Goal: Information Seeking & Learning: Learn about a topic

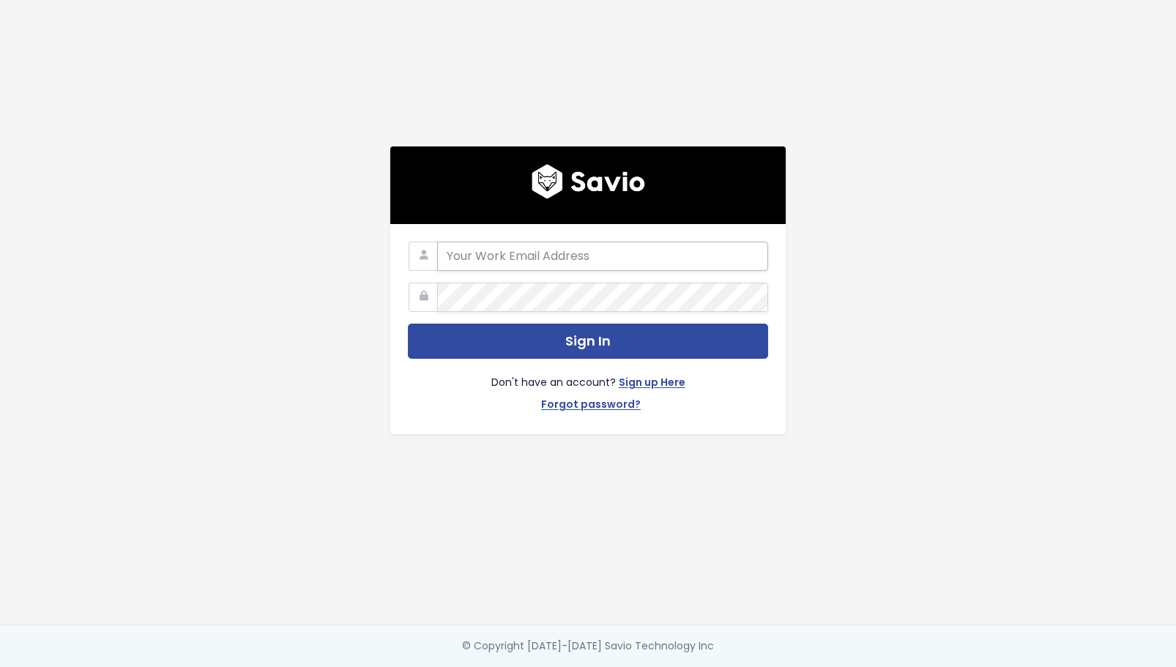
click at [608, 250] on input "email" at bounding box center [602, 256] width 331 height 29
type input "alyssa@stanwith.me"
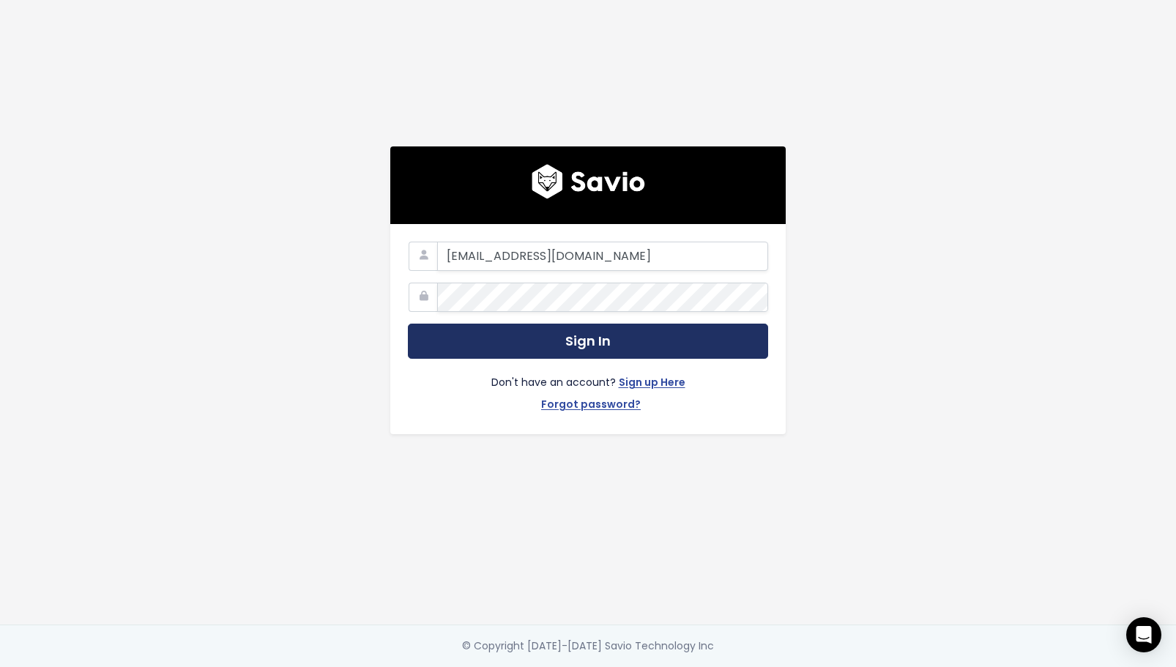
click at [522, 346] on button "Sign In" at bounding box center [588, 342] width 360 height 36
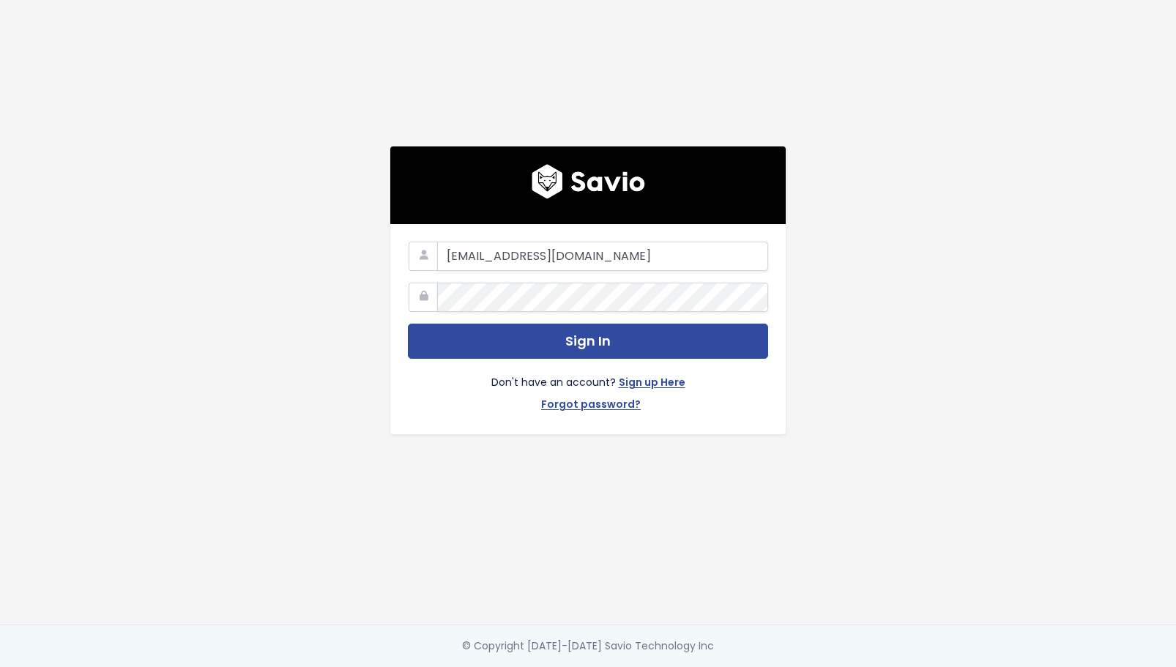
click at [325, 256] on div "alyssa@stanwith.me Sign In Don't have an account? Sign up Here Forgot password?" at bounding box center [588, 312] width 835 height 625
click at [486, 259] on input "alyssa@stanwith.me" at bounding box center [602, 256] width 331 height 29
type input "friends@stanwith.me"
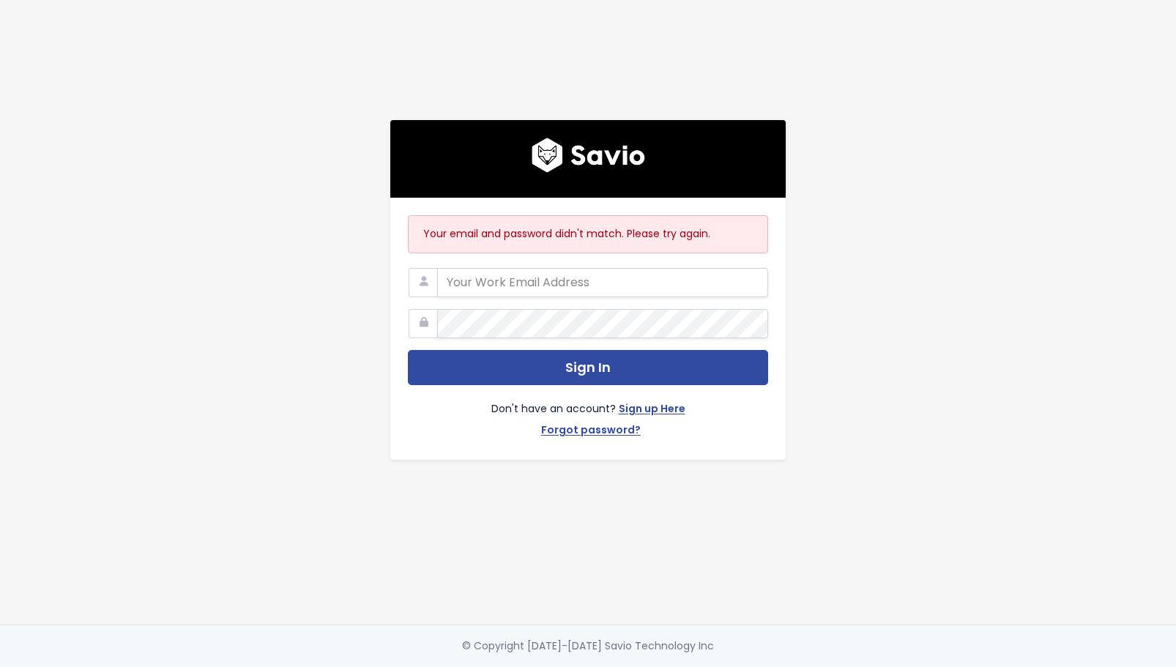
type input "[EMAIL_ADDRESS][DOMAIN_NAME]"
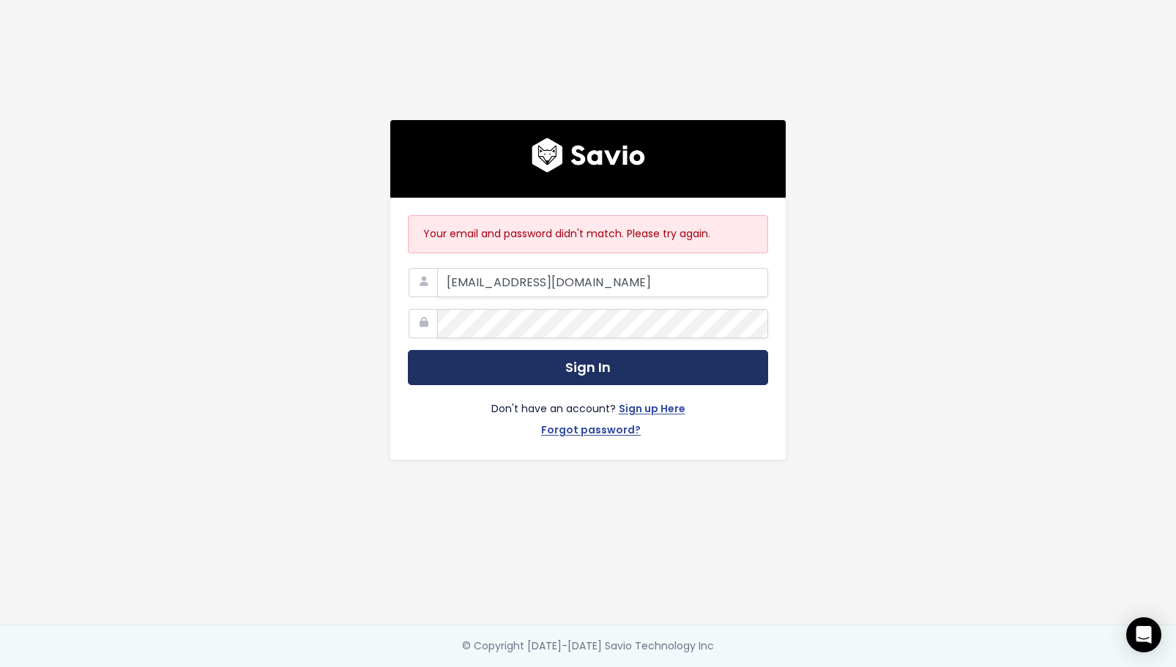
click at [528, 371] on button "Sign In" at bounding box center [588, 368] width 360 height 36
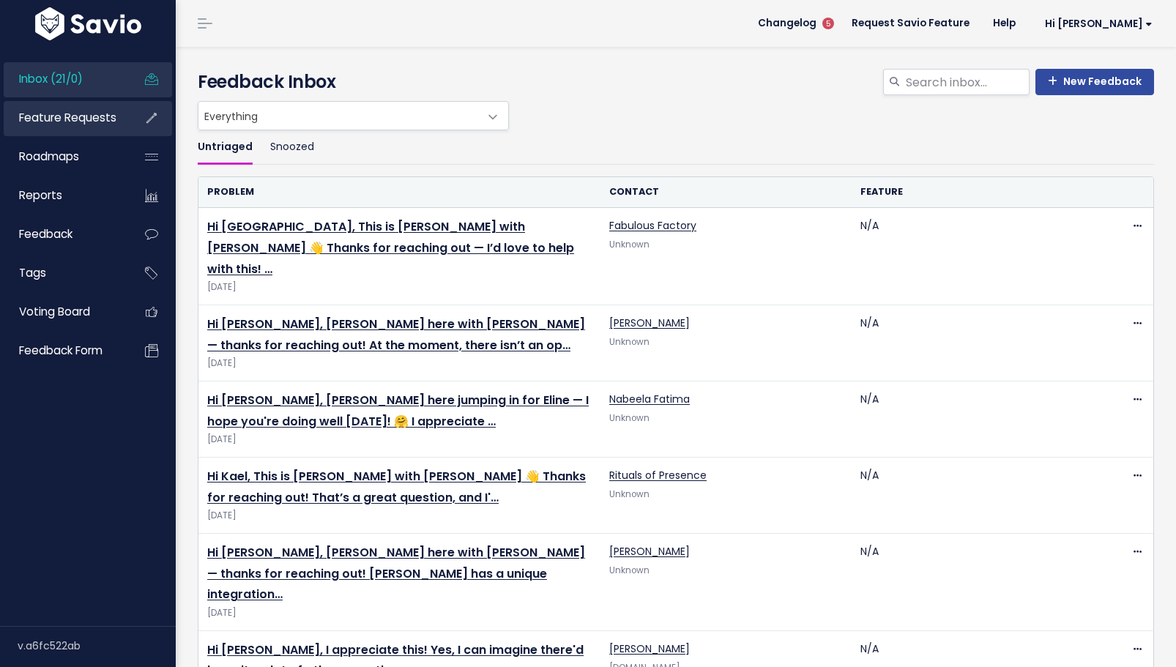
click at [77, 122] on span "Feature Requests" at bounding box center [67, 117] width 97 height 15
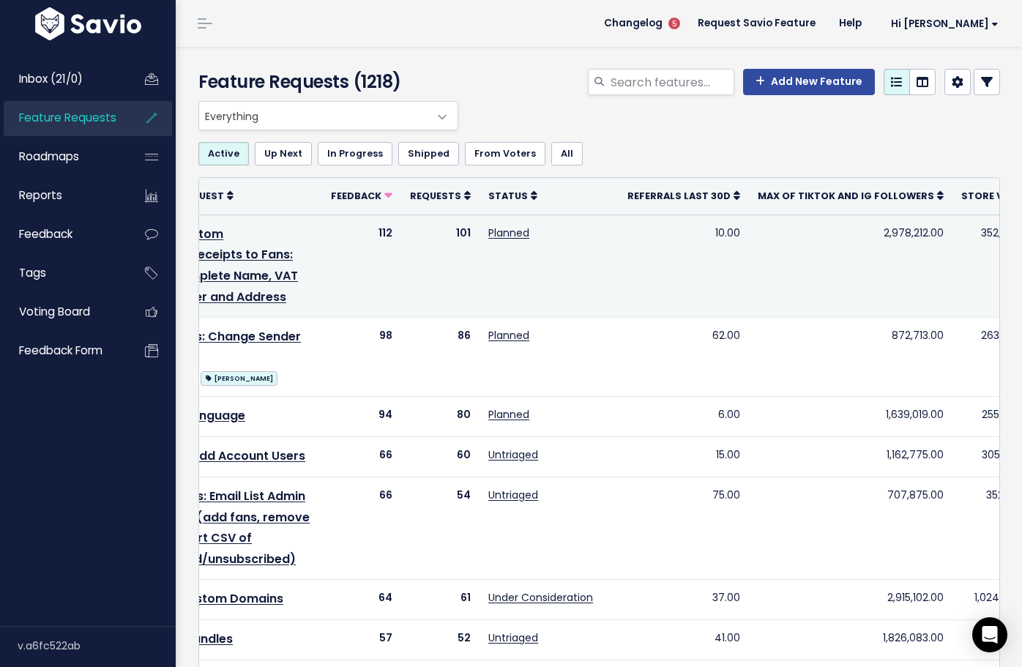
scroll to position [0, 133]
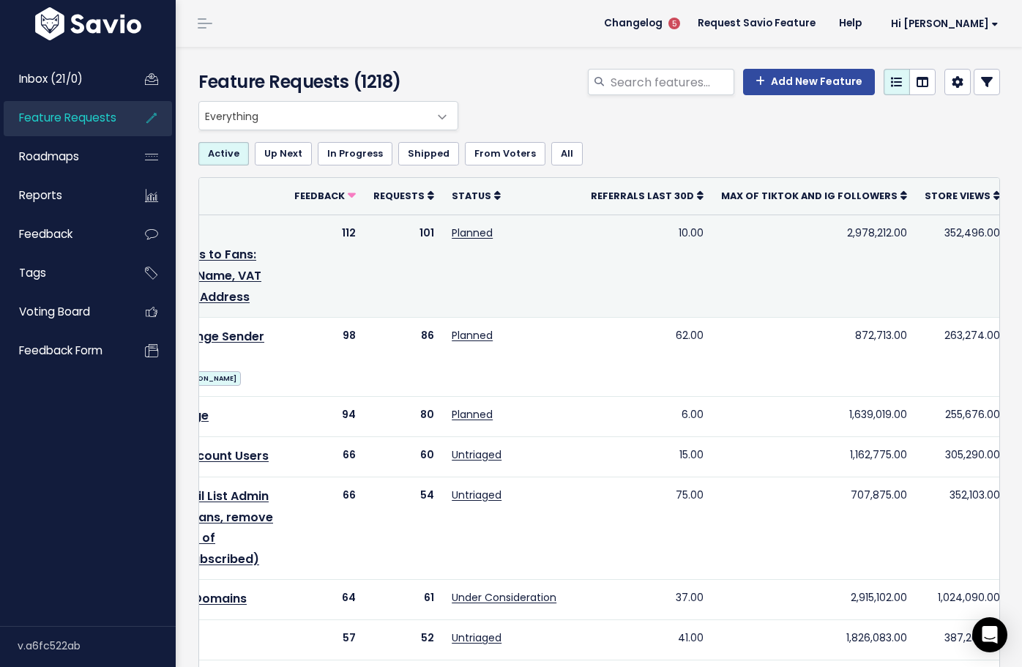
click at [1021, 235] on icon at bounding box center [1025, 234] width 8 height 10
click at [780, 272] on td "2,978,212.00" at bounding box center [814, 266] width 204 height 102
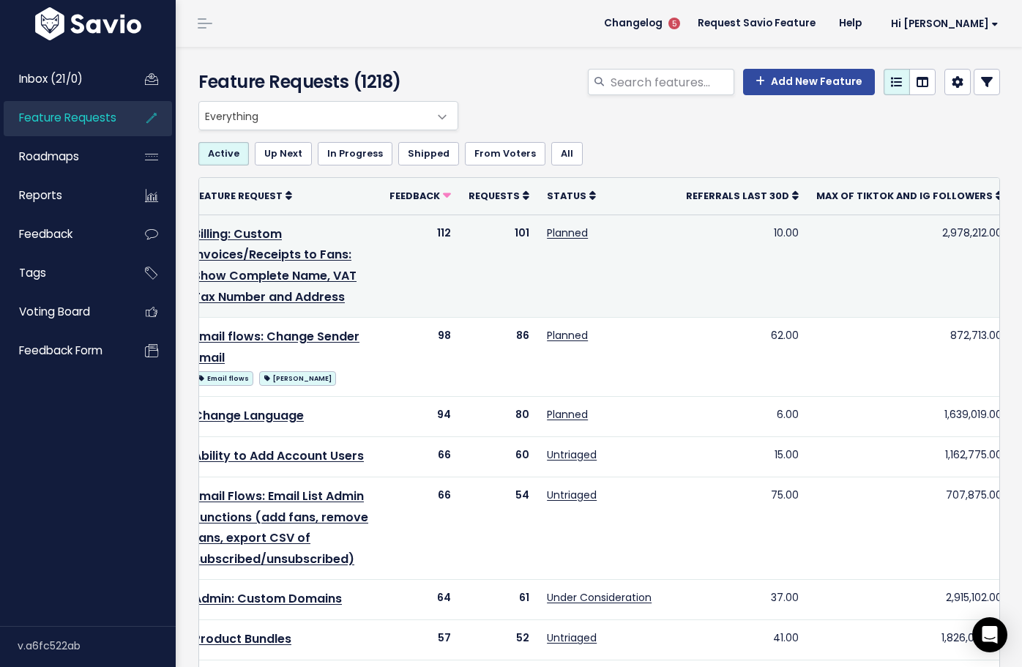
scroll to position [0, 0]
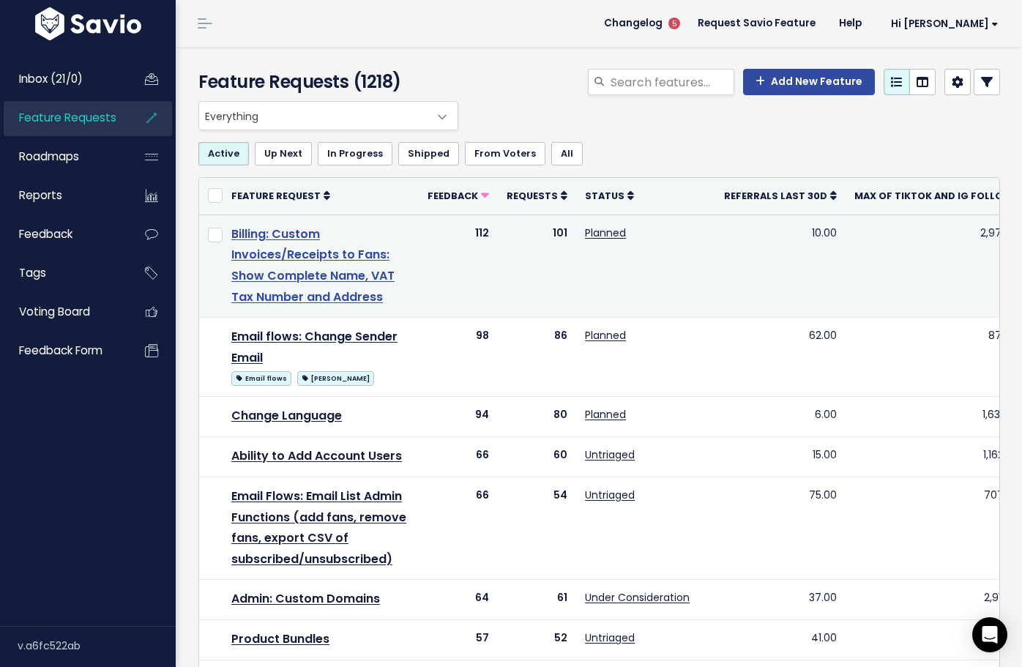
click at [321, 256] on link "Billing: Custom Invoices/Receipts to Fans: Show Complete Name, VAT Tax Number a…" at bounding box center [312, 265] width 163 height 80
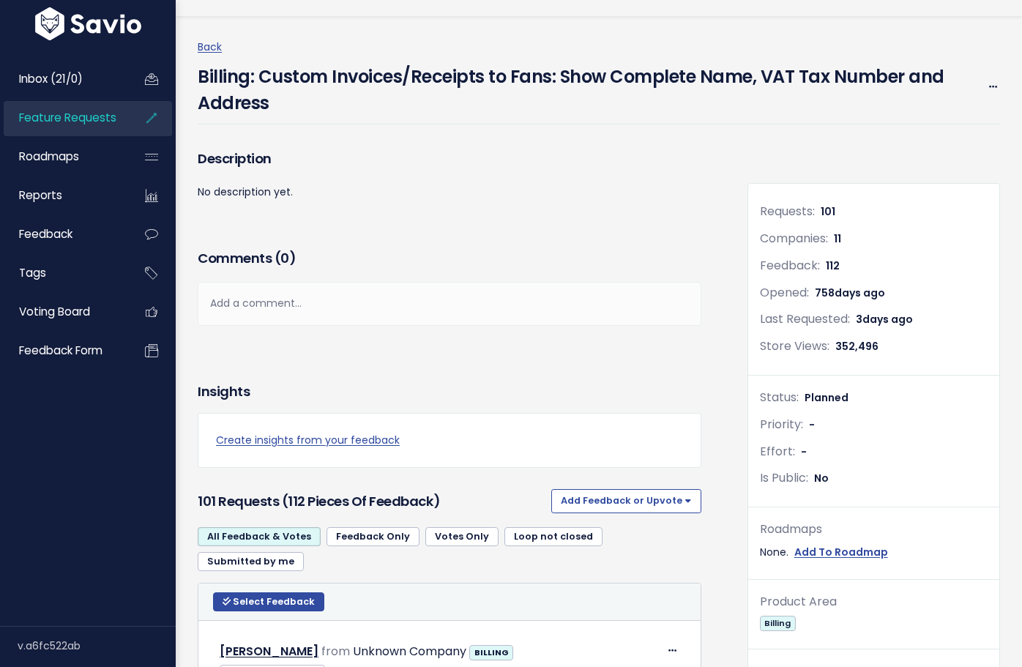
scroll to position [64, 0]
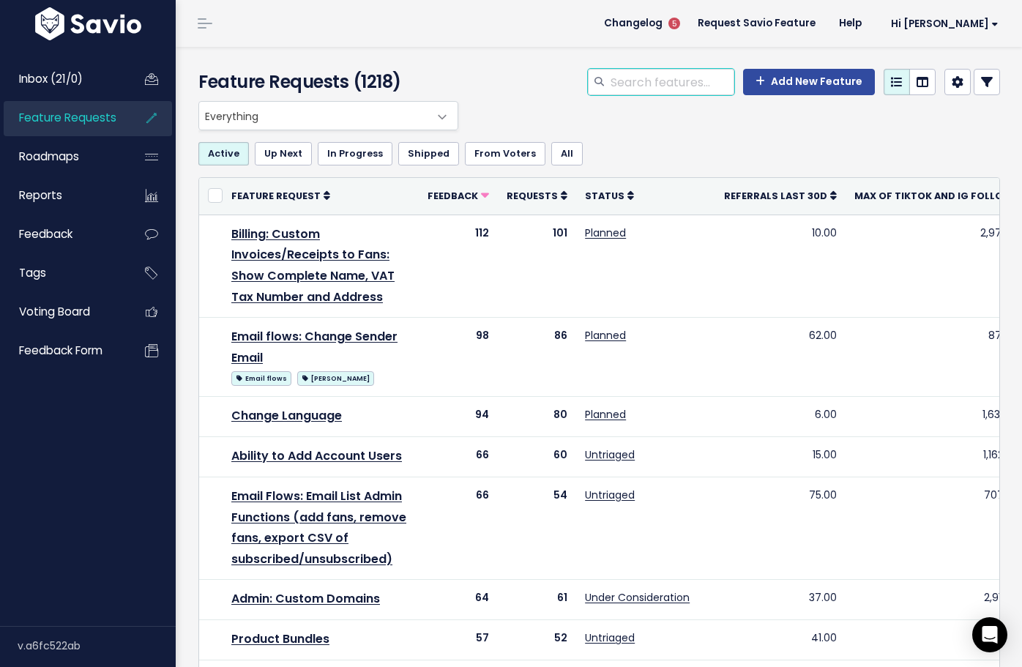
click at [657, 86] on input "search" at bounding box center [671, 82] width 125 height 26
type input "store design"
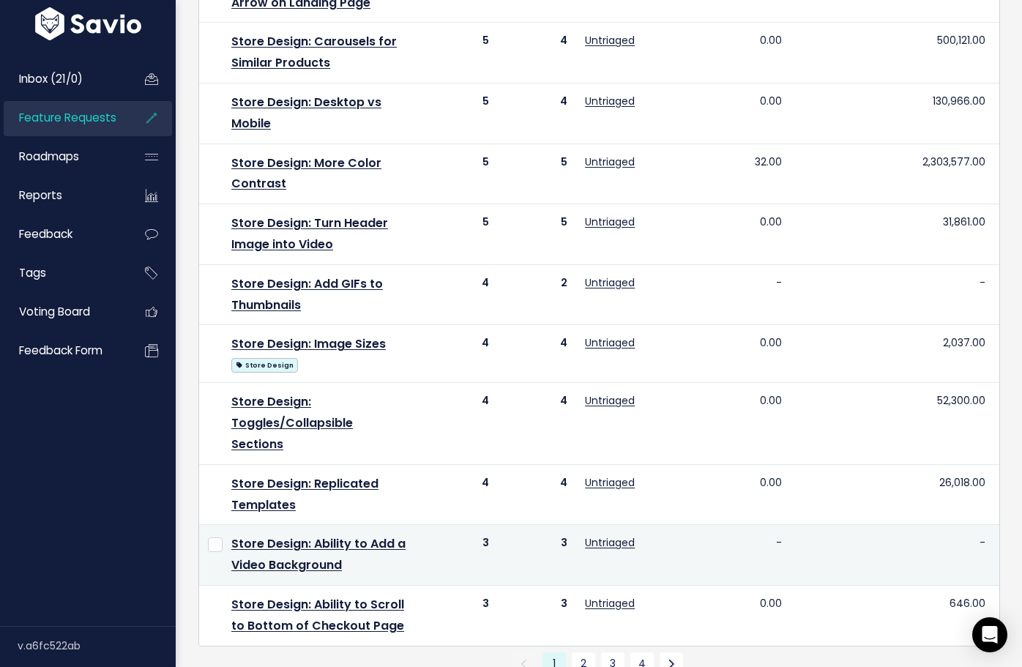
scroll to position [1043, 0]
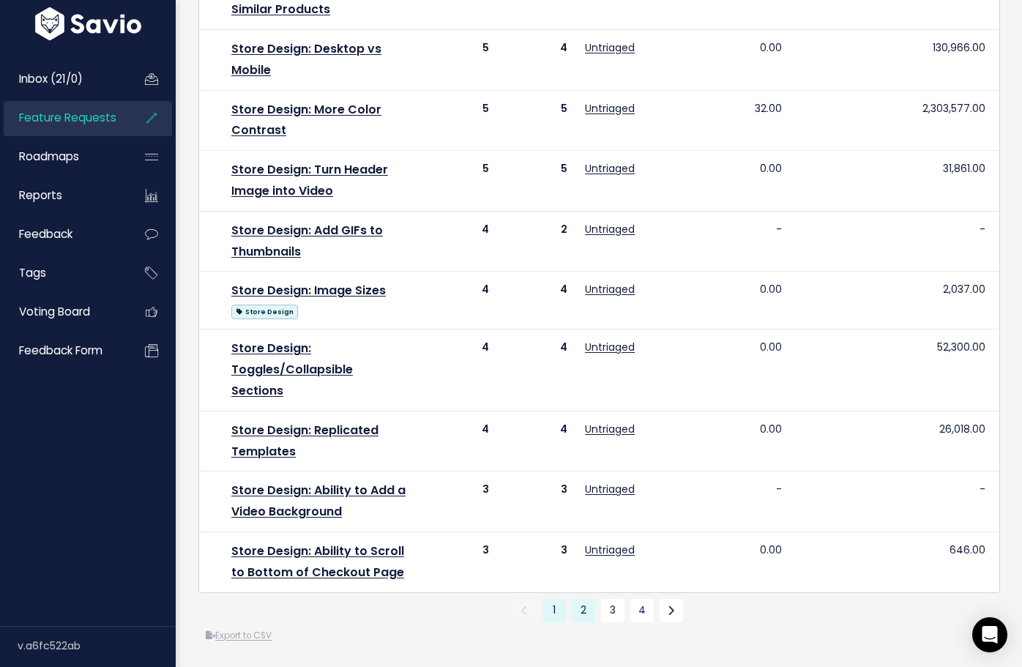
click at [588, 605] on link "2" at bounding box center [583, 610] width 23 height 23
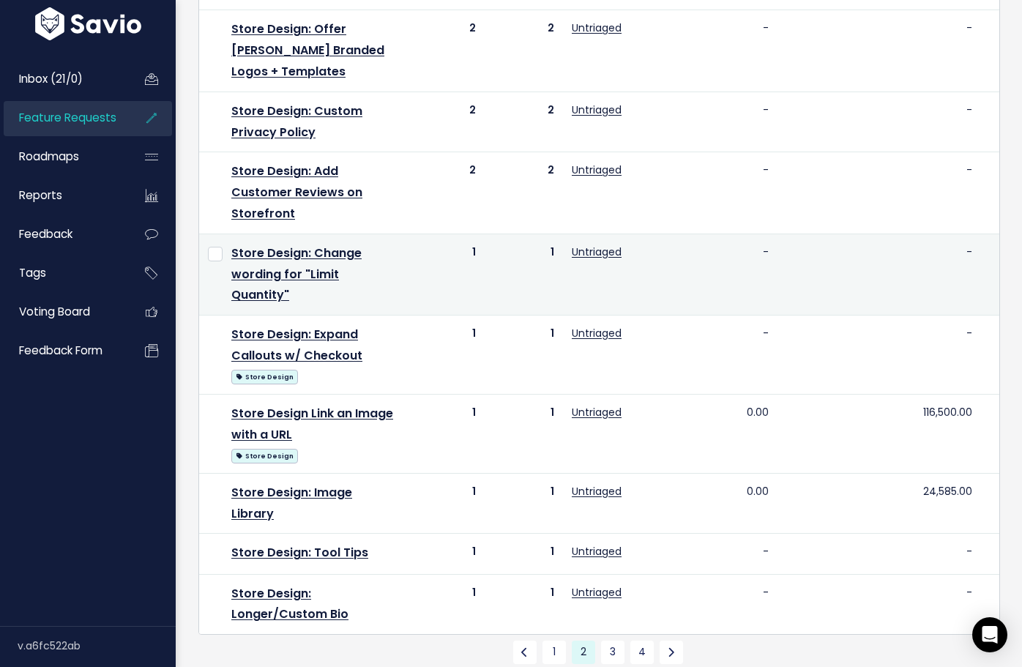
scroll to position [911, 0]
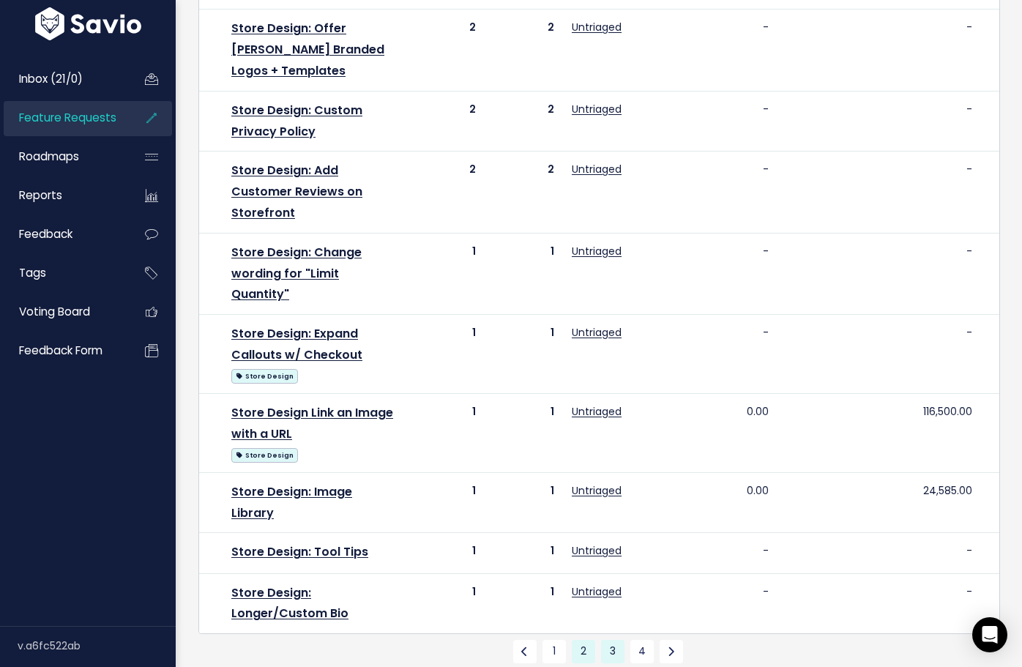
click at [614, 640] on link "3" at bounding box center [612, 651] width 23 height 23
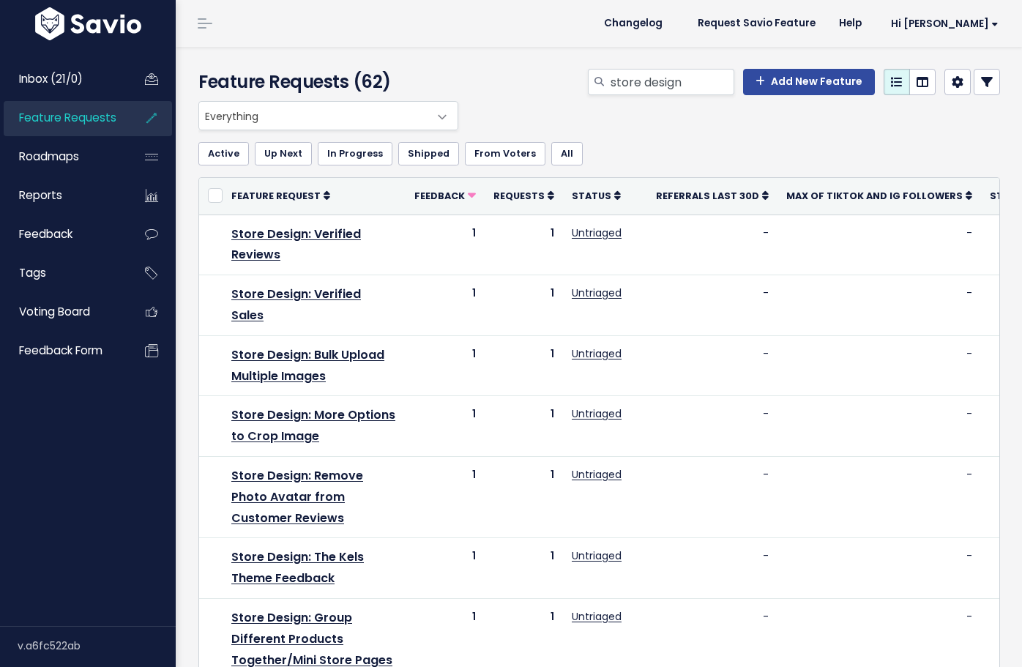
scroll to position [60, 0]
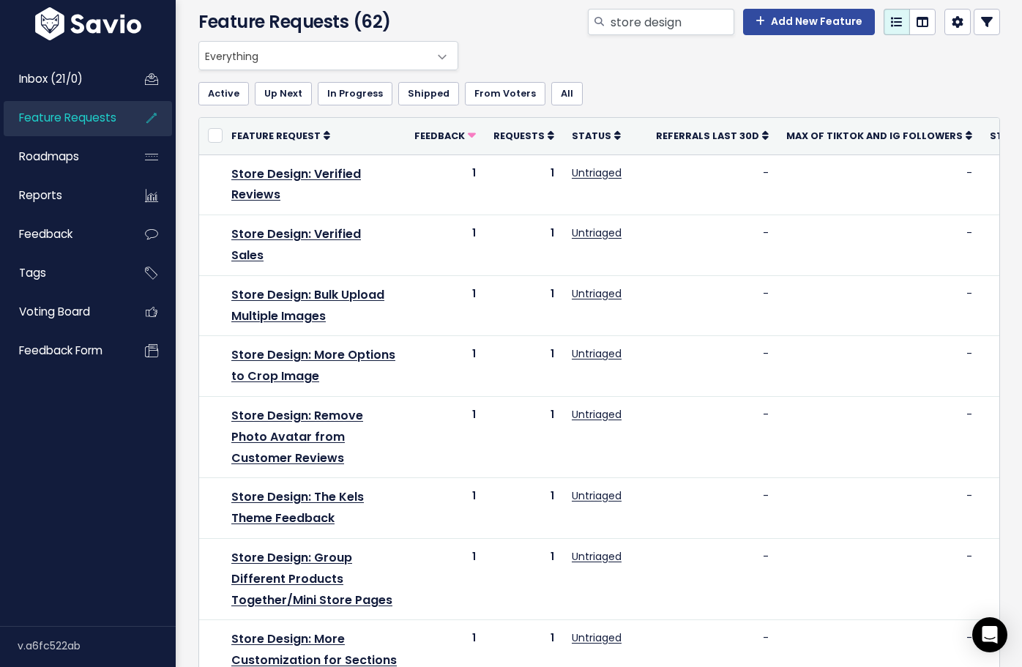
click at [652, 35] on div "store design Add New Feature" at bounding box center [737, 25] width 550 height 32
click at [652, 25] on input "store design" at bounding box center [671, 22] width 125 height 26
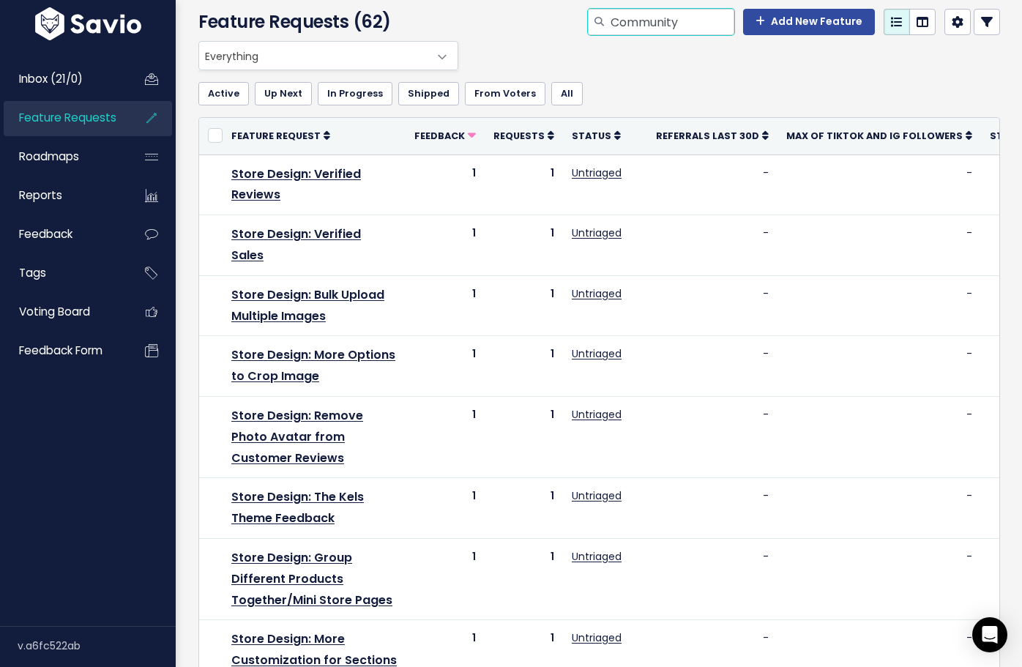
type input "Community"
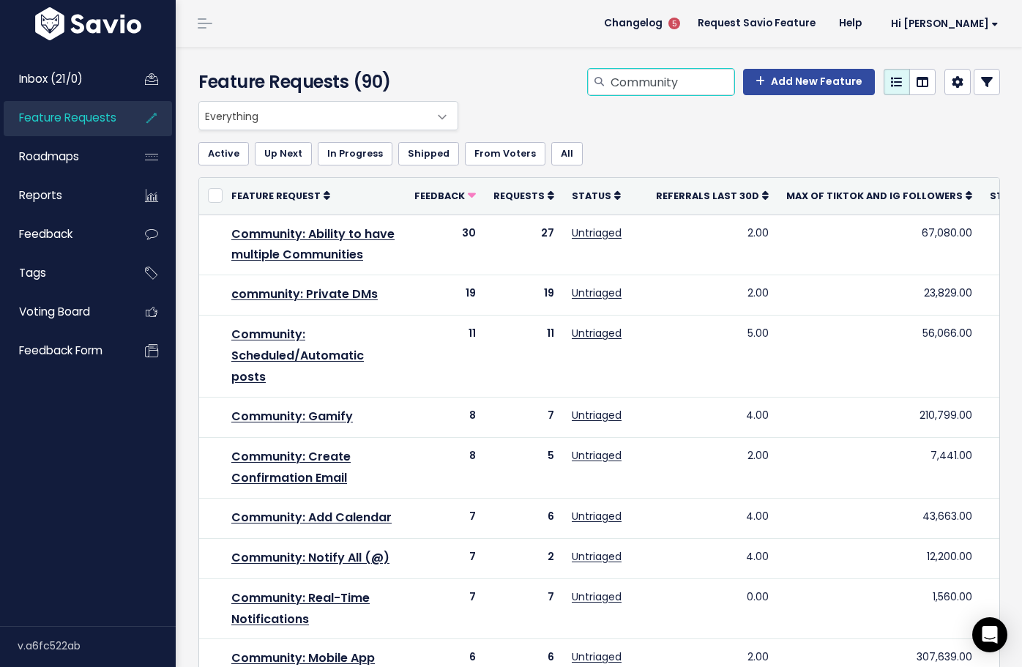
click at [701, 78] on input "Community" at bounding box center [671, 82] width 125 height 26
click at [684, 171] on div "Active Up Next In Progress Shipped From [GEOGRAPHIC_DATA] All" at bounding box center [599, 153] width 802 height 47
click at [98, 116] on span "Feature Requests" at bounding box center [67, 117] width 97 height 15
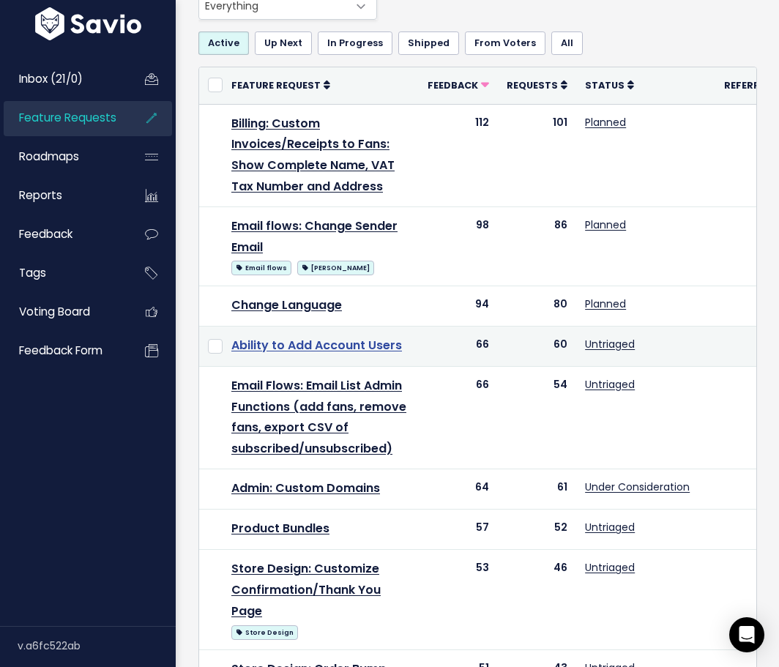
click at [296, 349] on link "Ability to Add Account Users" at bounding box center [316, 345] width 171 height 17
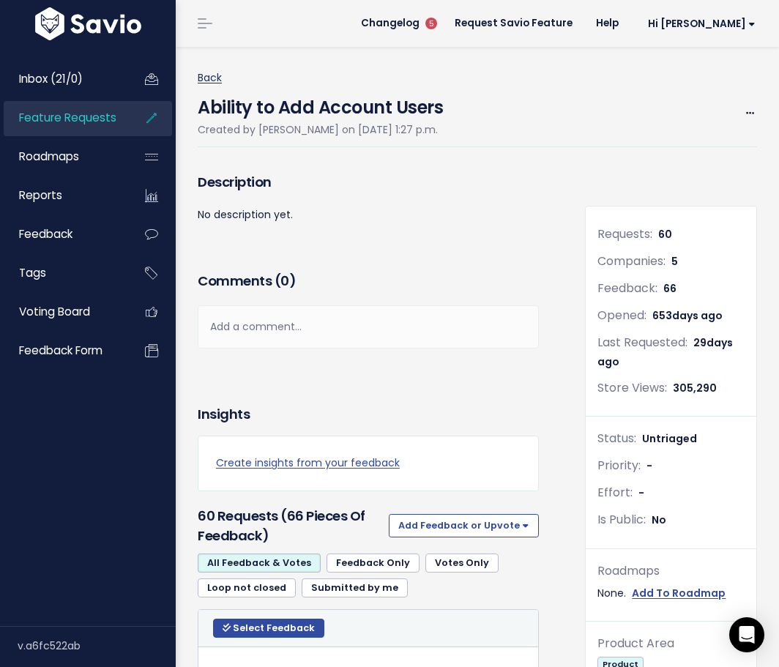
click at [202, 78] on link "Back" at bounding box center [210, 77] width 24 height 15
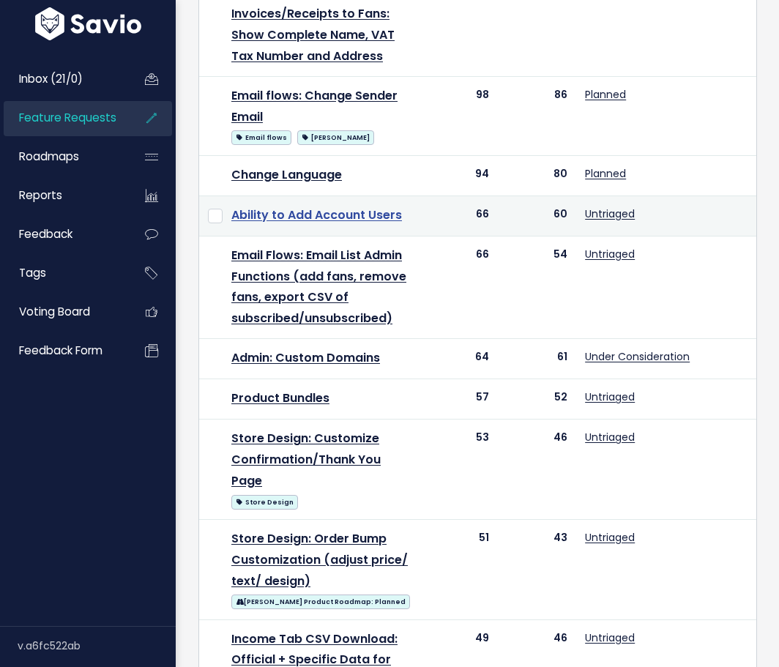
scroll to position [269, 0]
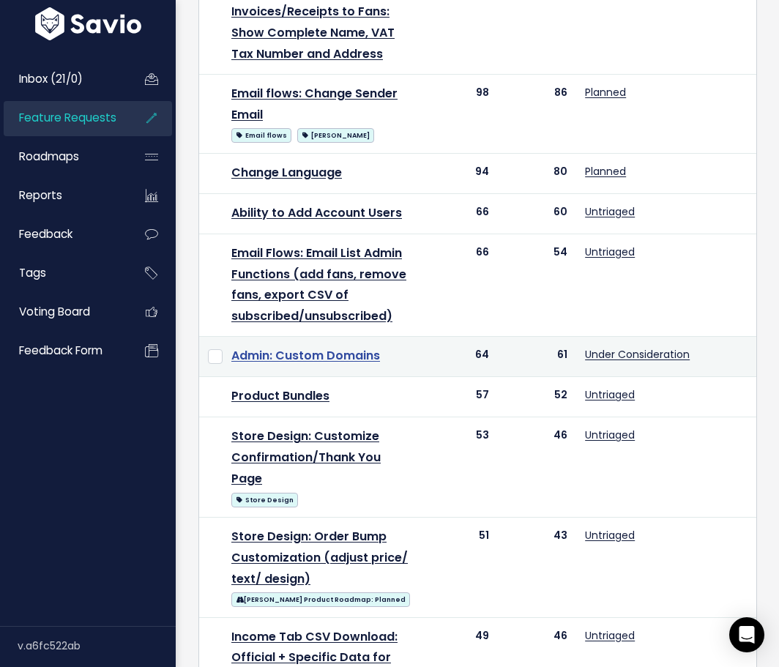
click at [337, 364] on link "Admin: Custom Domains" at bounding box center [305, 355] width 149 height 17
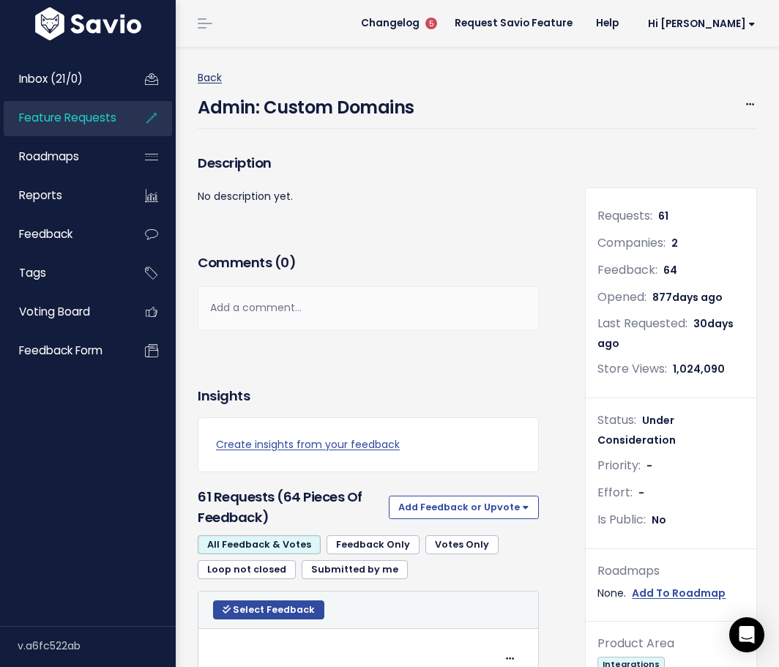
click at [208, 75] on link "Back" at bounding box center [210, 77] width 24 height 15
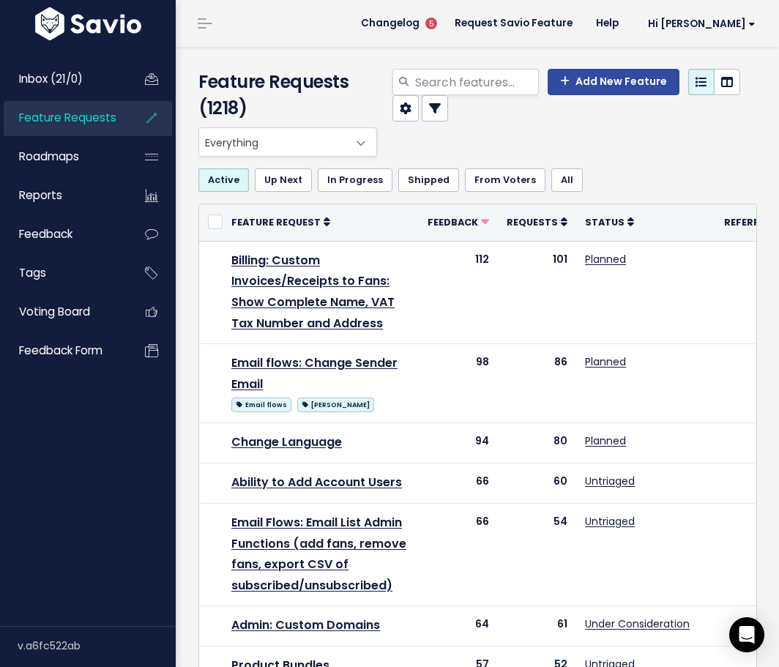
click at [299, 141] on span "Everything" at bounding box center [273, 142] width 148 height 28
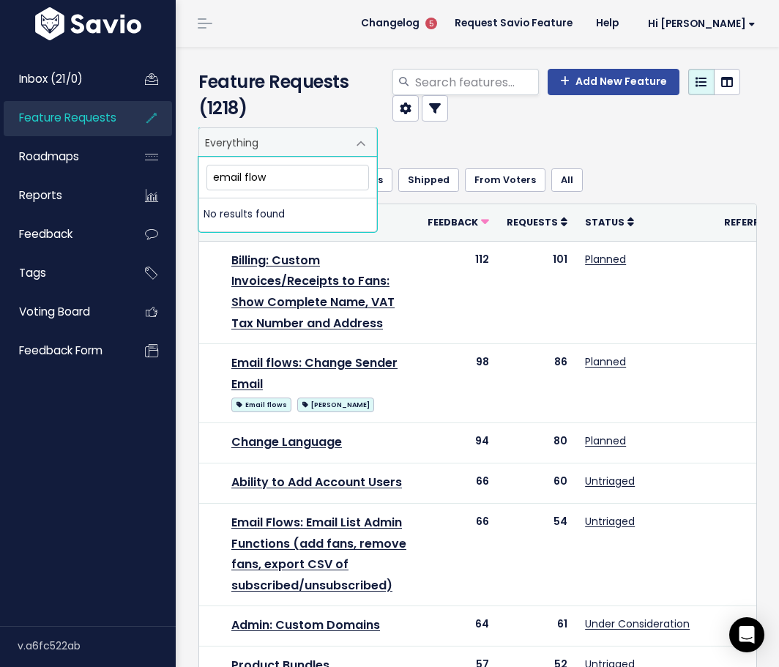
type input "email flows"
click at [477, 84] on input "search" at bounding box center [476, 82] width 125 height 26
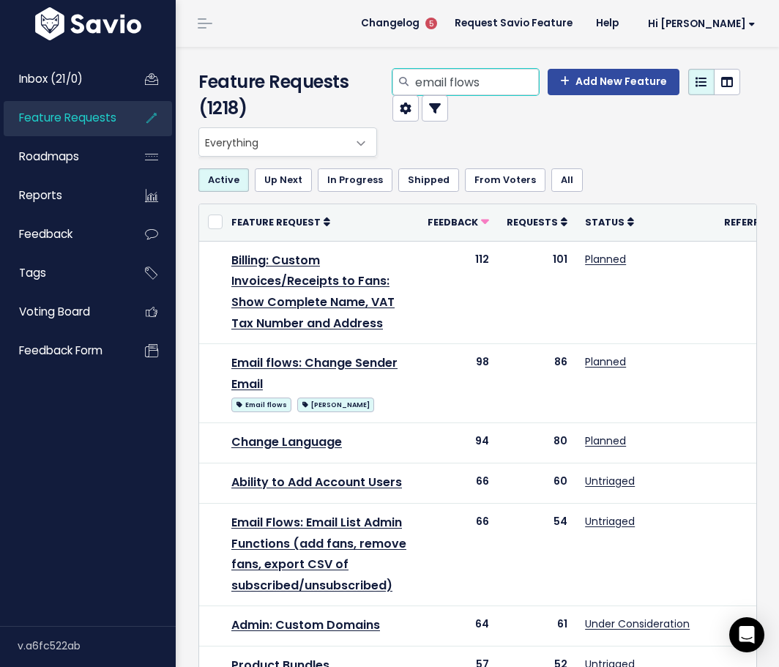
type input "email flows"
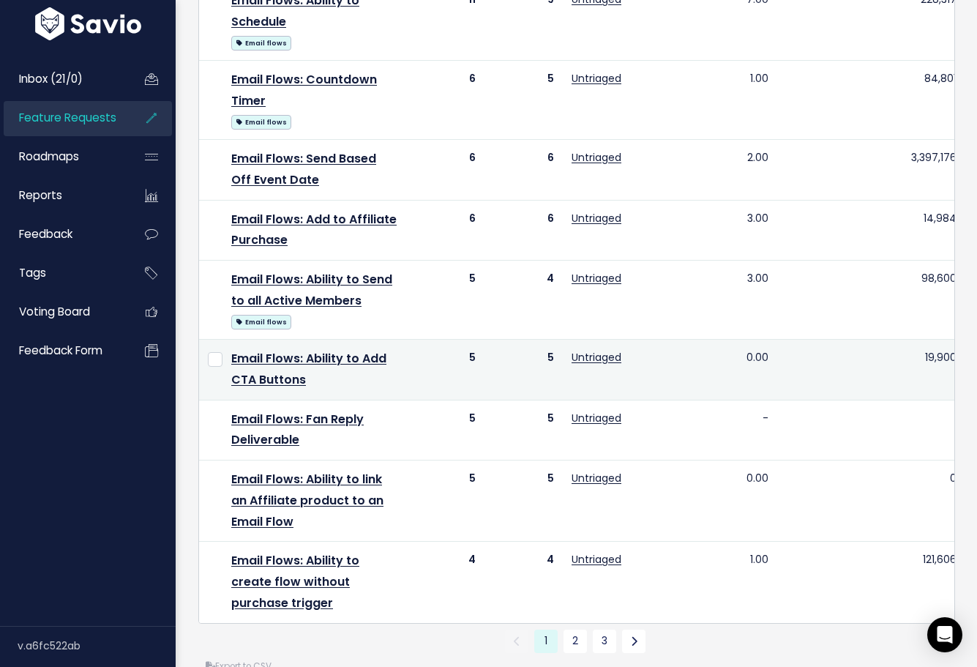
scroll to position [1076, 0]
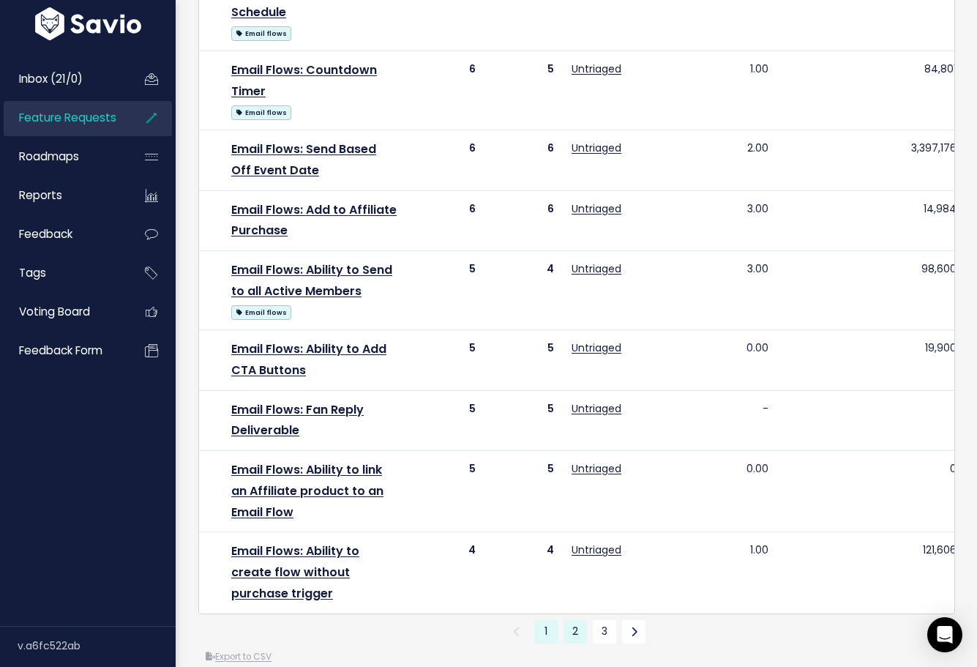
click at [580, 620] on link "2" at bounding box center [575, 631] width 23 height 23
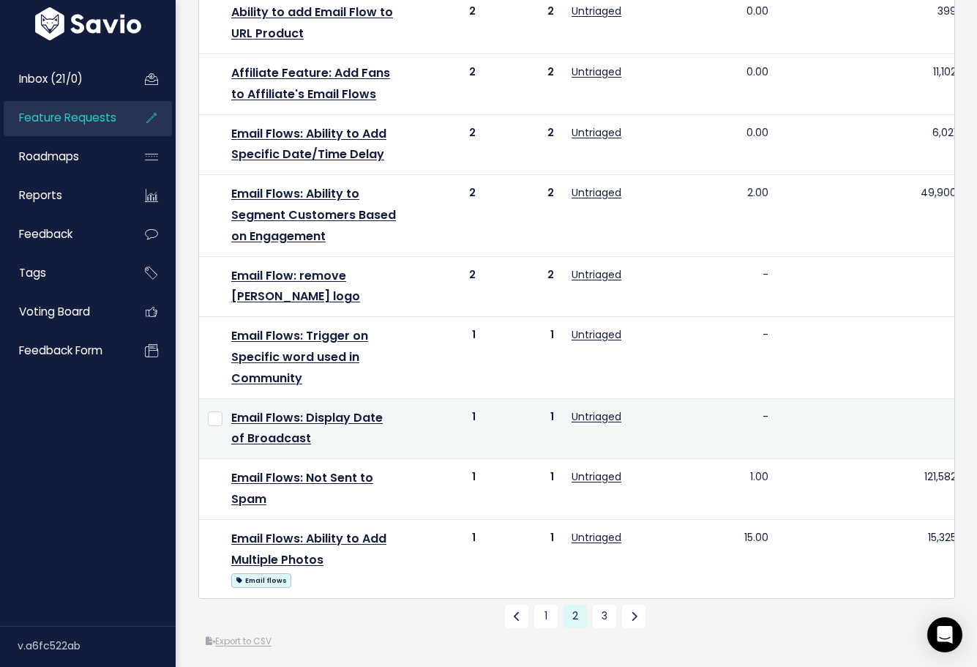
scroll to position [1034, 0]
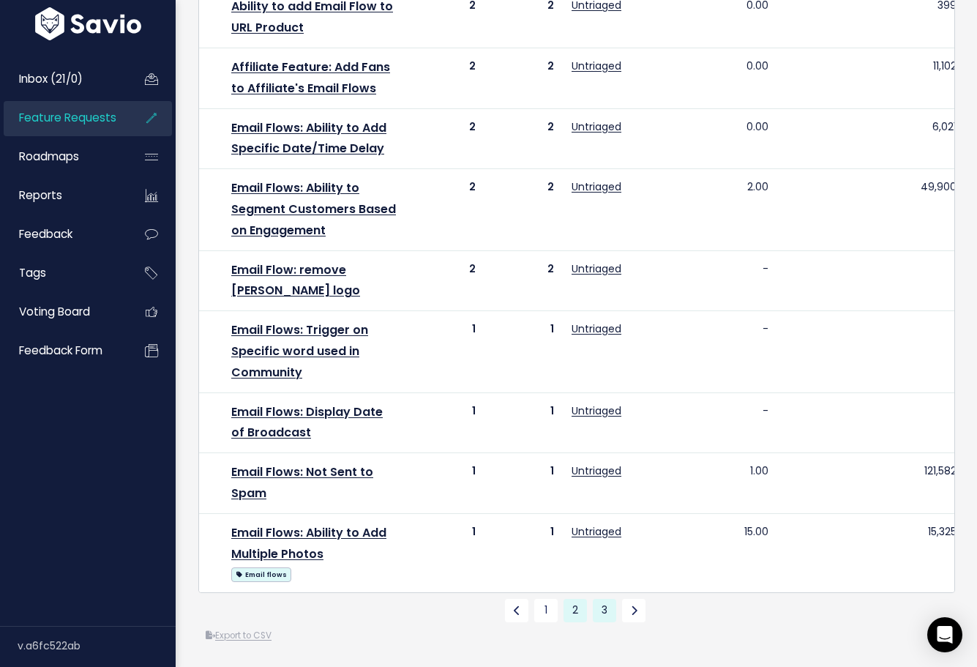
click at [604, 613] on link "3" at bounding box center [604, 610] width 23 height 23
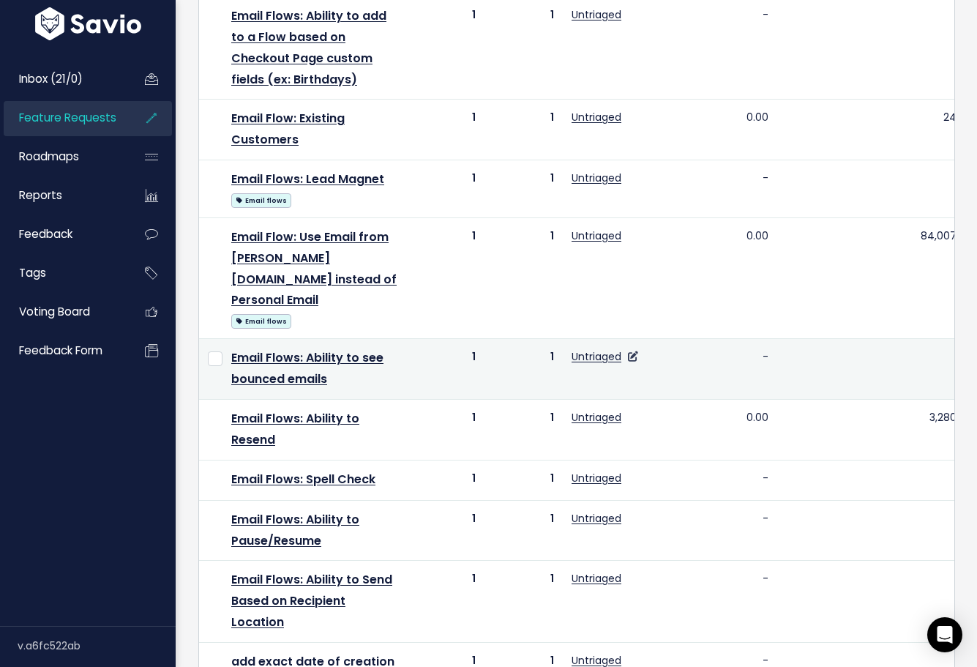
scroll to position [870, 0]
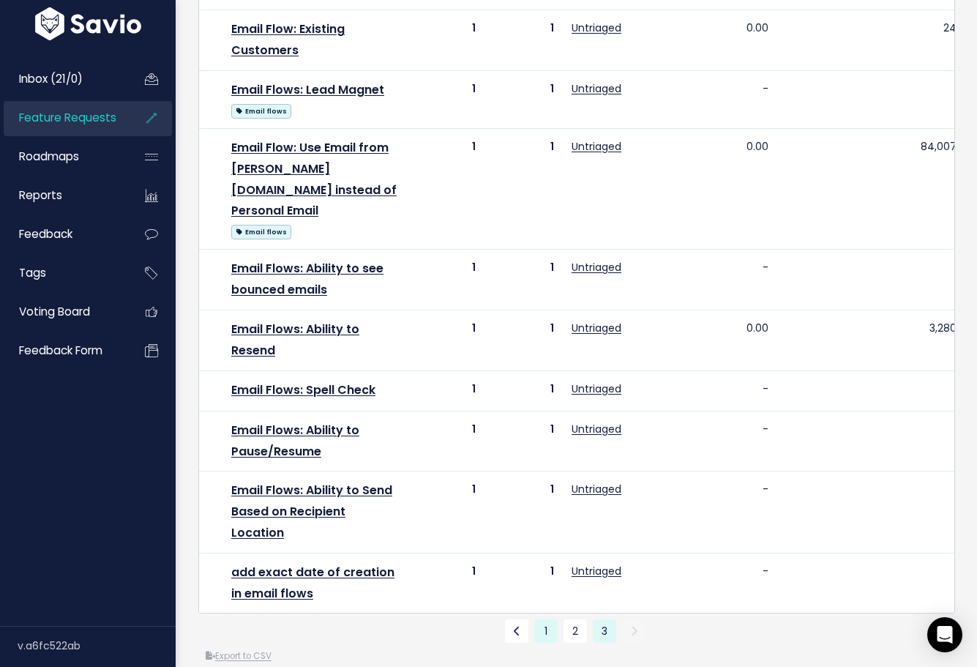
click at [545, 619] on link "1" at bounding box center [545, 630] width 23 height 23
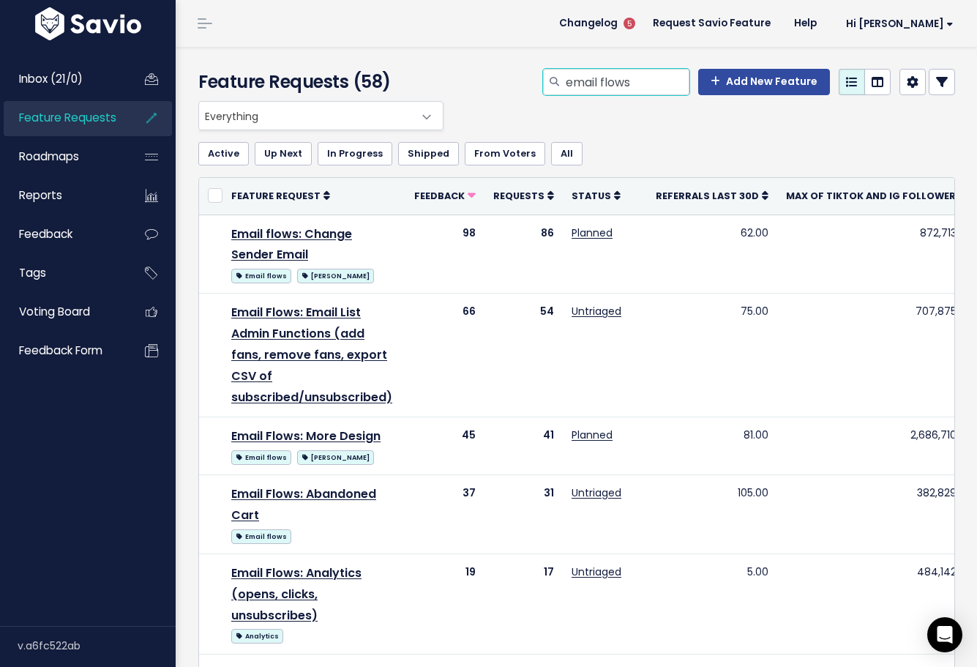
click at [608, 80] on input "email flows" at bounding box center [626, 82] width 125 height 26
type input "community"
